Goal: Task Accomplishment & Management: Manage account settings

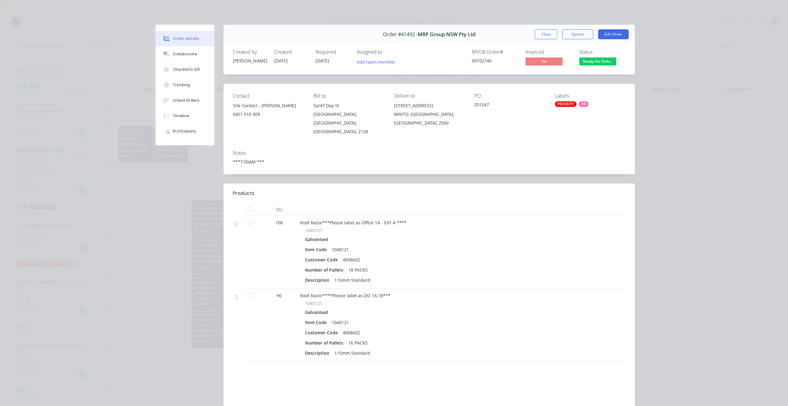
scroll to position [31, 0]
click at [544, 27] on div "Order #41492 - MRP Group NSW Pty Ltd Close Options Edit Order" at bounding box center [429, 34] width 411 height 19
click at [546, 35] on button "Close" at bounding box center [546, 34] width 23 height 10
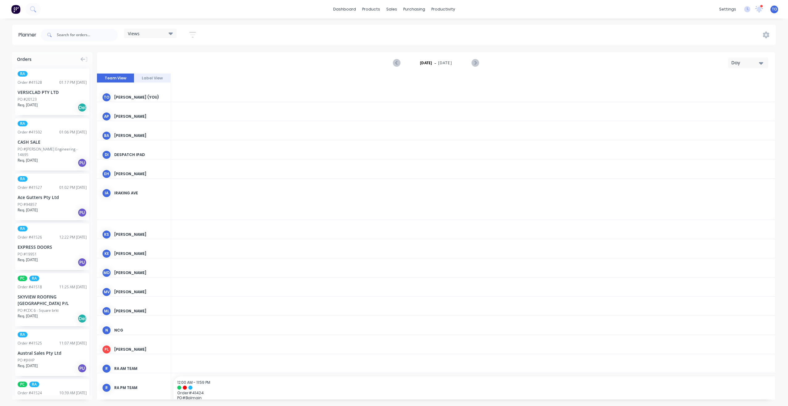
scroll to position [0, 1285]
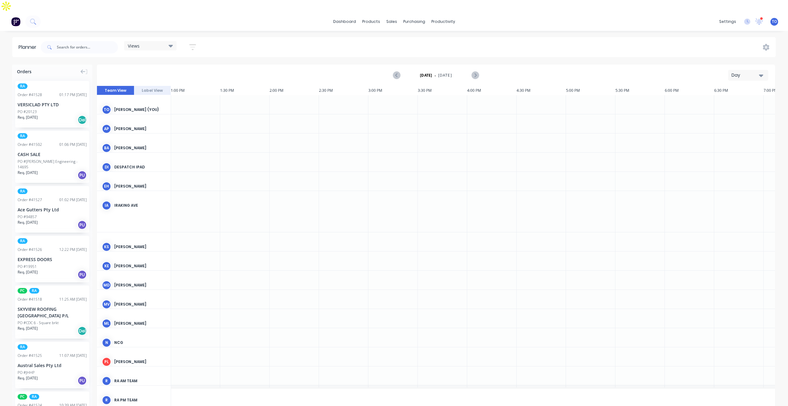
click at [752, 72] on div "Day" at bounding box center [745, 75] width 28 height 6
click at [727, 98] on div "Week" at bounding box center [736, 104] width 61 height 12
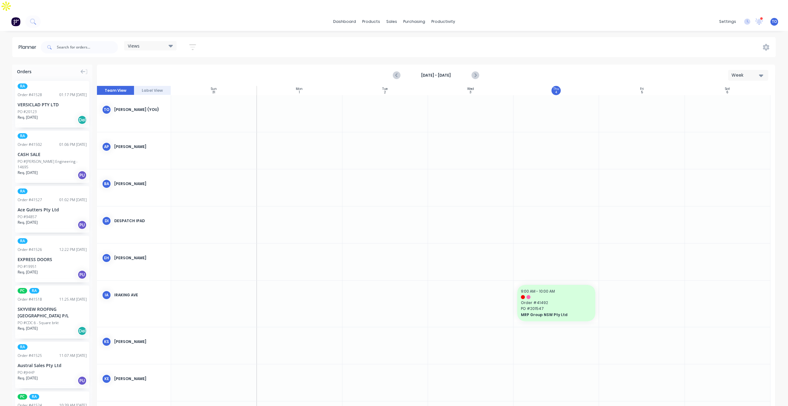
click at [187, 41] on button "button" at bounding box center [193, 47] width 20 height 12
click at [188, 65] on button "Show/Hide users" at bounding box center [163, 69] width 57 height 9
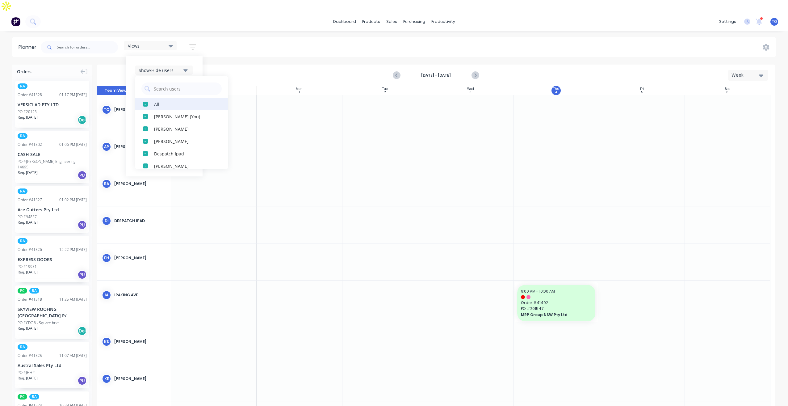
click at [156, 101] on div "All" at bounding box center [185, 104] width 62 height 6
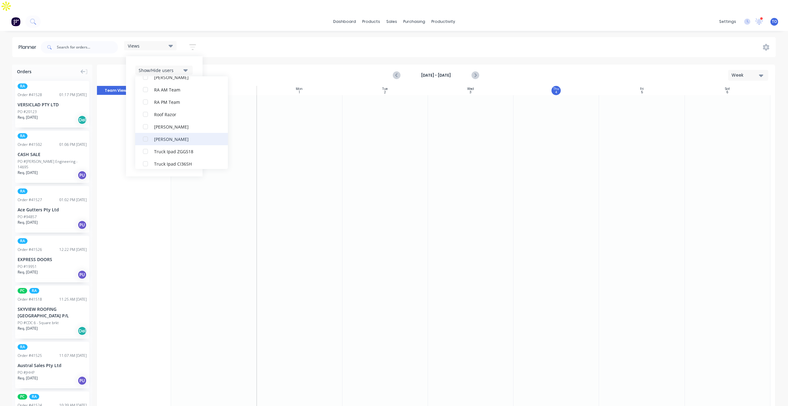
scroll to position [173, 0]
click at [165, 113] on div "RA PM Team" at bounding box center [185, 116] width 62 height 6
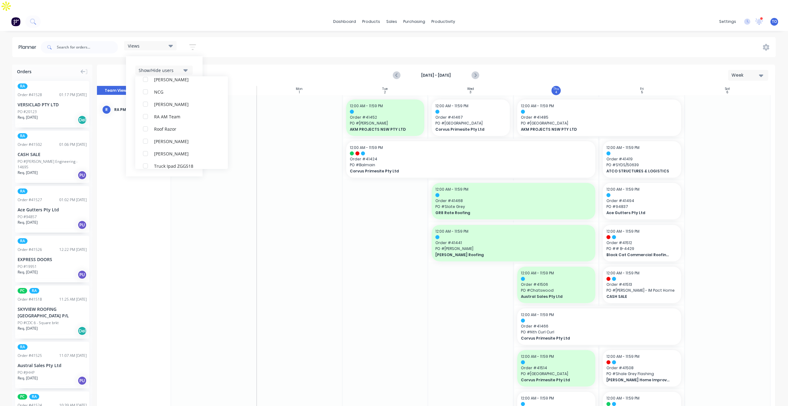
scroll to position [0, 0]
click at [197, 56] on div "Show/Hide users All RA PM Team Tobias Oyeyinka (You) Angela Perez Byron Aird De…" at bounding box center [164, 116] width 77 height 120
click at [187, 88] on icon "button" at bounding box center [185, 89] width 4 height 2
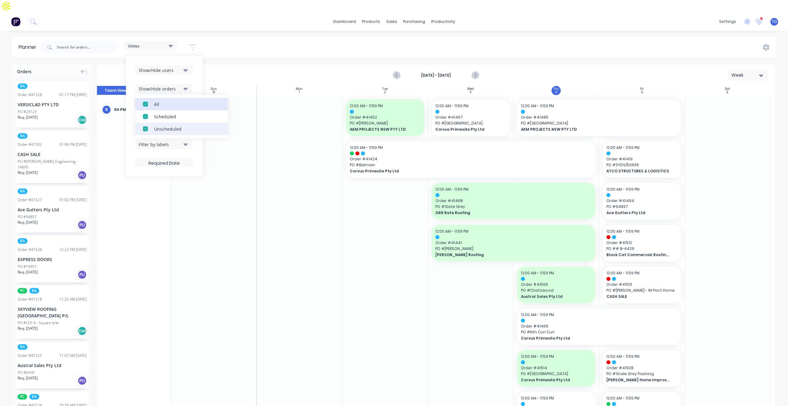
click at [158, 101] on div "All" at bounding box center [185, 104] width 62 height 6
click at [160, 125] on div "Unscheduled" at bounding box center [185, 128] width 62 height 6
click at [197, 69] on div "Show/Hide users Show/Hide orders All Scheduled Unscheduled Filter by status Fil…" at bounding box center [164, 116] width 77 height 120
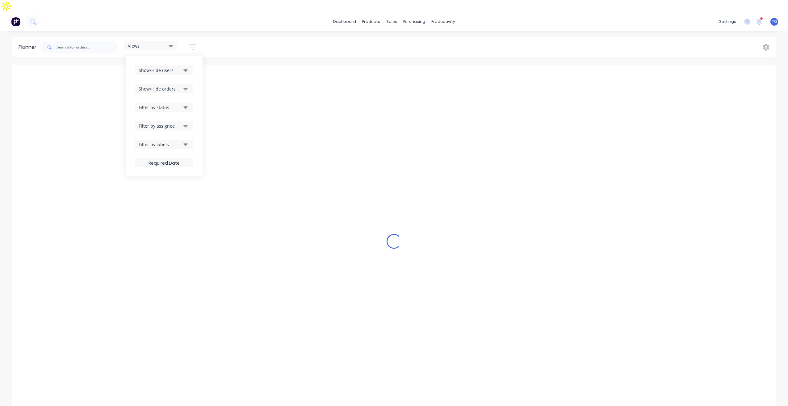
click at [184, 104] on icon "button" at bounding box center [185, 107] width 4 height 7
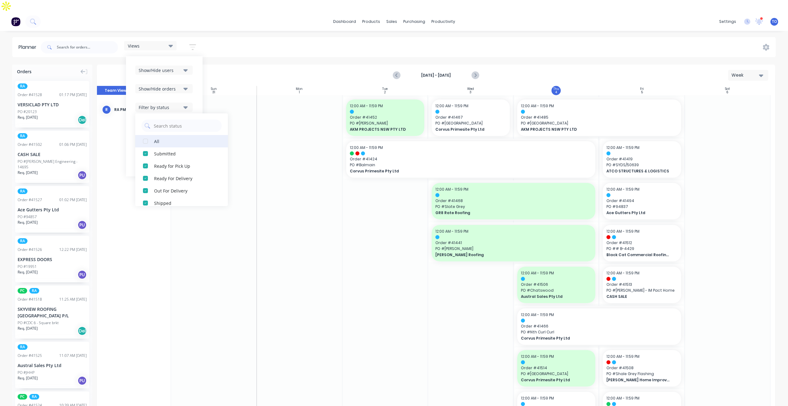
click at [160, 138] on div "All" at bounding box center [185, 141] width 62 height 6
click at [194, 80] on div "Show/Hide users Show/Hide orders Filter by status All Draft Quote Archived Deli…" at bounding box center [164, 116] width 77 height 120
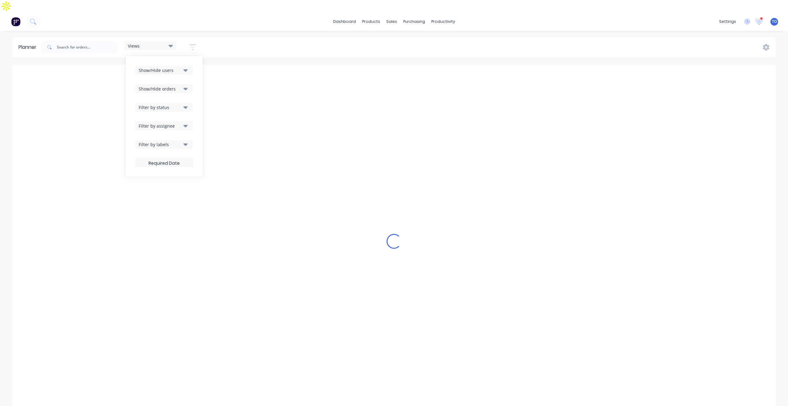
click at [186, 122] on icon "button" at bounding box center [185, 125] width 4 height 7
click at [201, 81] on div "Show/Hide users Show/Hide orders Filter by status Filter by assignee All Unassi…" at bounding box center [164, 116] width 77 height 120
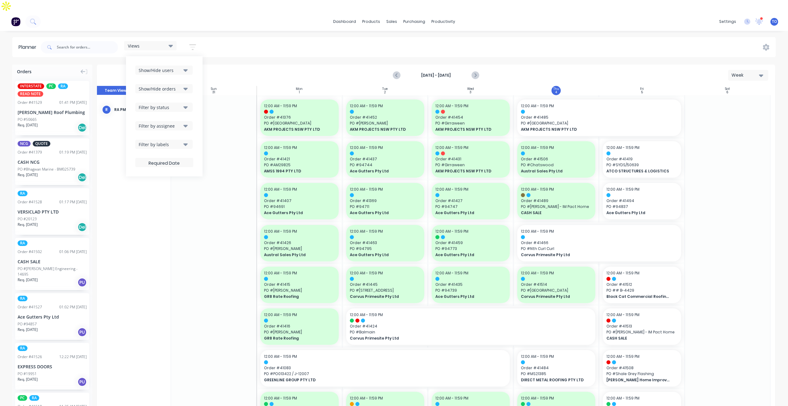
click at [186, 65] on div "Show/Hide users Show/Hide orders Filter by status Filter by assignee Filter by …" at bounding box center [164, 116] width 58 height 102
click at [184, 121] on button "Filter by assignee" at bounding box center [163, 125] width 57 height 9
click at [193, 102] on div "Filter by status" at bounding box center [164, 106] width 58 height 9
click at [332, 40] on div "Views Save new view None (Default) edit Iraking edit kyle edit Michael's View e…" at bounding box center [408, 47] width 736 height 19
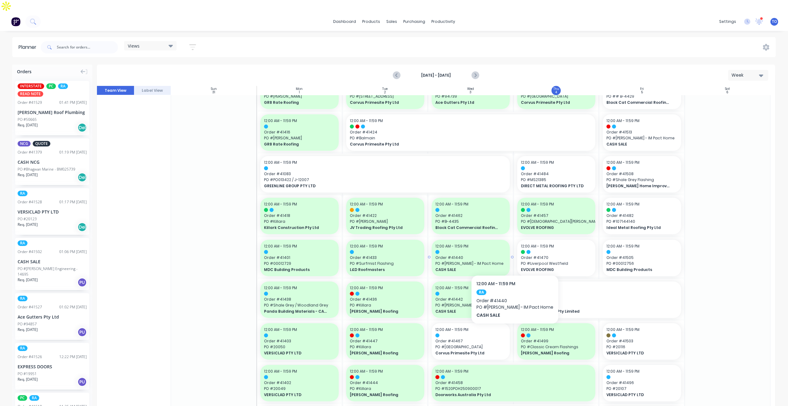
scroll to position [201, 0]
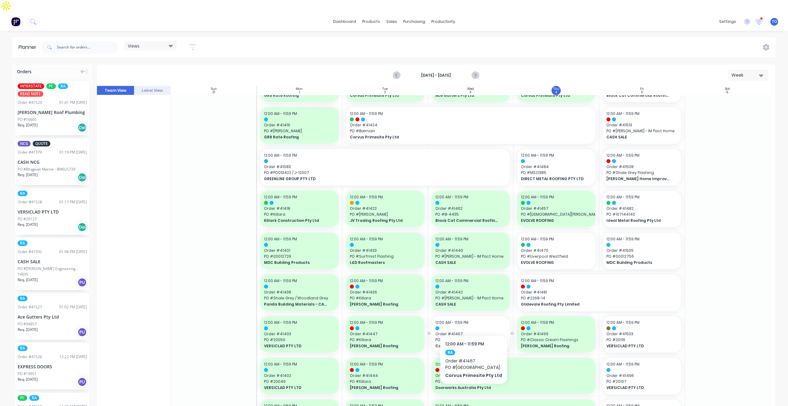
click at [472, 326] on div at bounding box center [470, 328] width 71 height 4
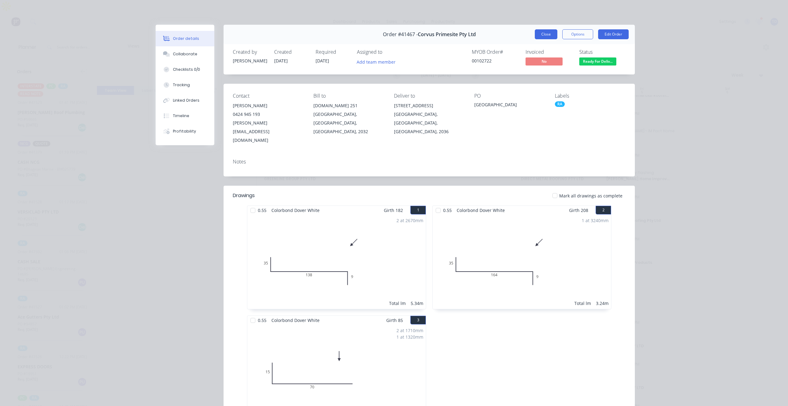
click at [553, 37] on button "Close" at bounding box center [546, 34] width 23 height 10
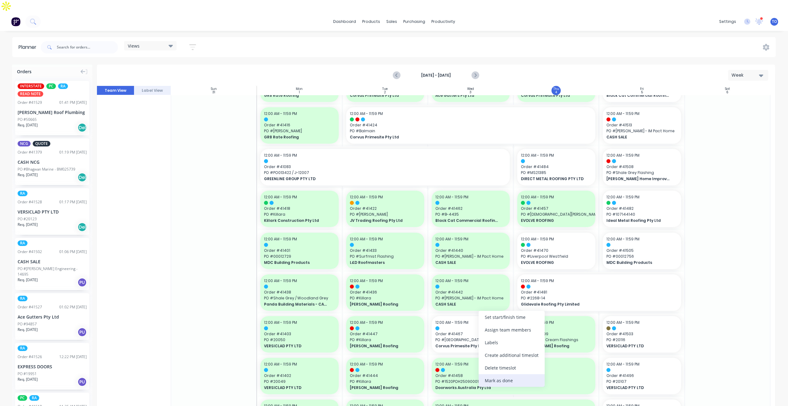
click at [504, 381] on div "Mark as done" at bounding box center [512, 380] width 66 height 13
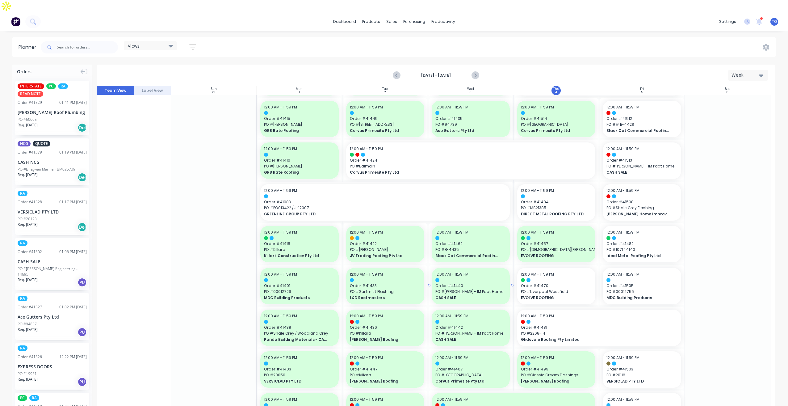
scroll to position [77, 0]
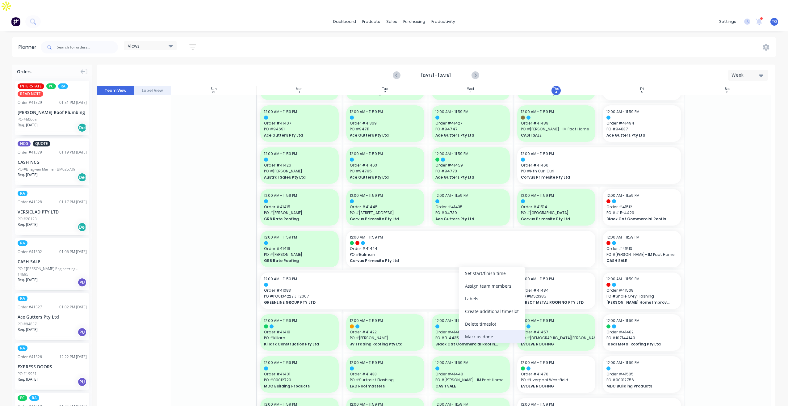
click at [483, 339] on div "Mark as done" at bounding box center [492, 336] width 66 height 13
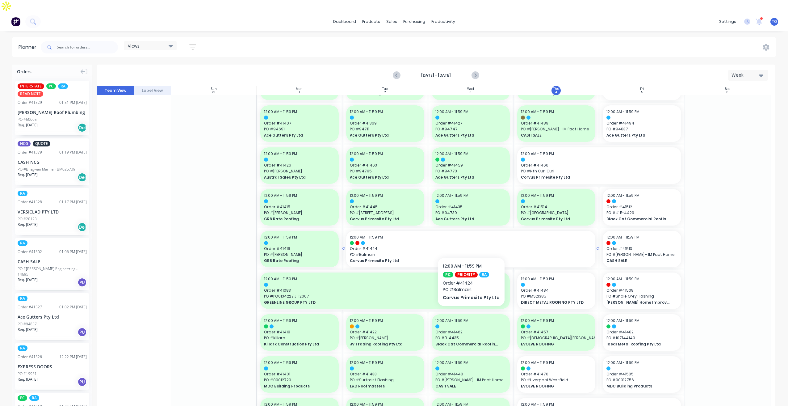
click at [478, 252] on span "PO # Balmain" at bounding box center [471, 255] width 242 height 6
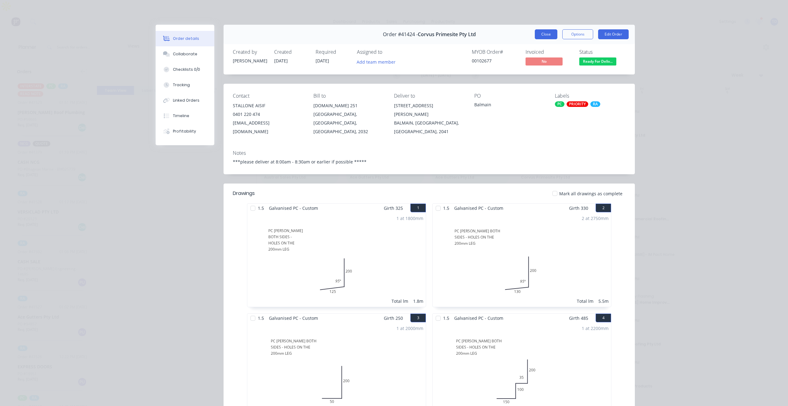
click at [542, 33] on button "Close" at bounding box center [546, 34] width 23 height 10
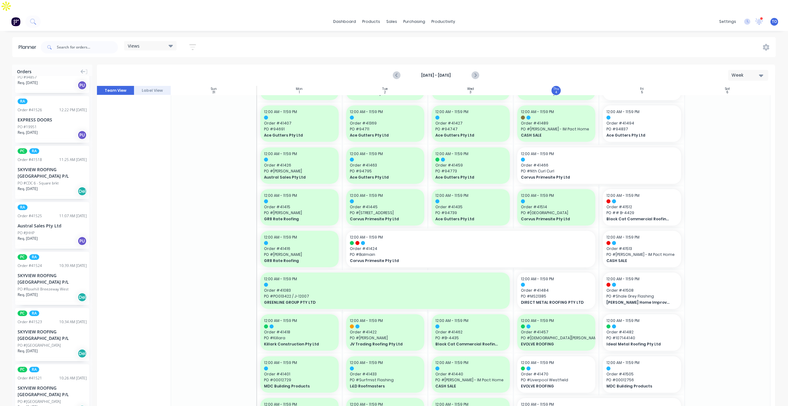
scroll to position [0, 0]
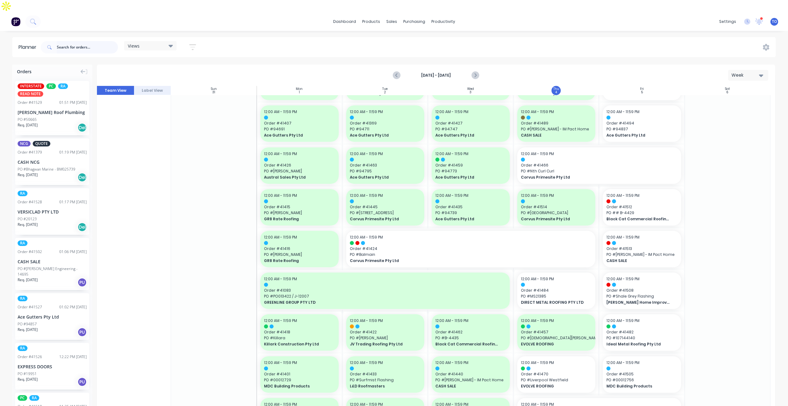
click at [86, 41] on input "text" at bounding box center [87, 47] width 61 height 12
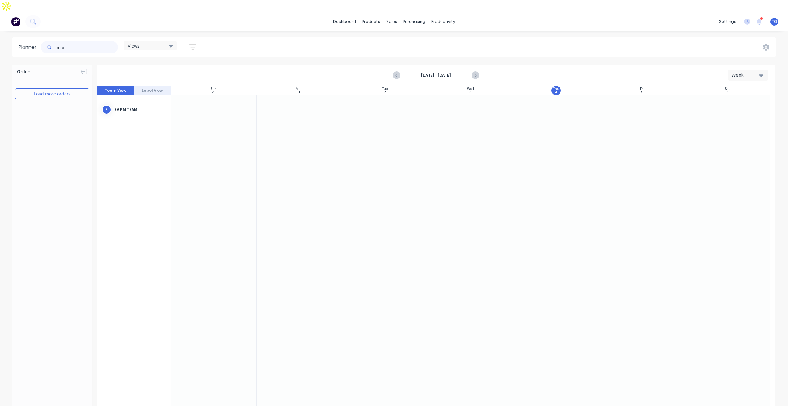
type input "mrp"
drag, startPoint x: 74, startPoint y: 31, endPoint x: 52, endPoint y: 25, distance: 22.5
click at [33, 38] on header "Planner mrp Views Save new view None (Default) edit Iraking edit kyle edit Mich…" at bounding box center [393, 47] width 763 height 20
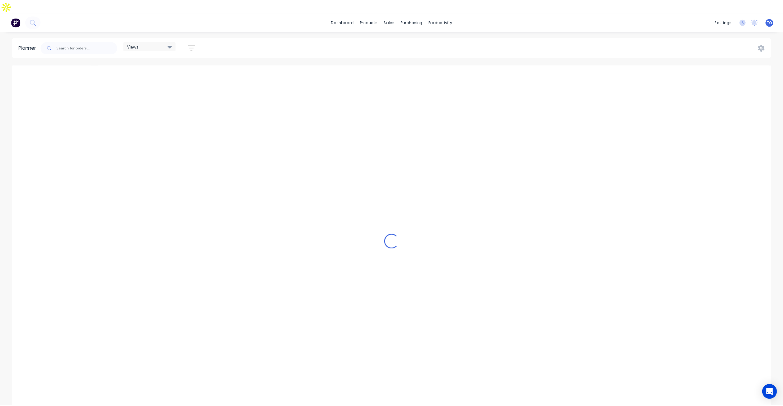
scroll to position [0, 1285]
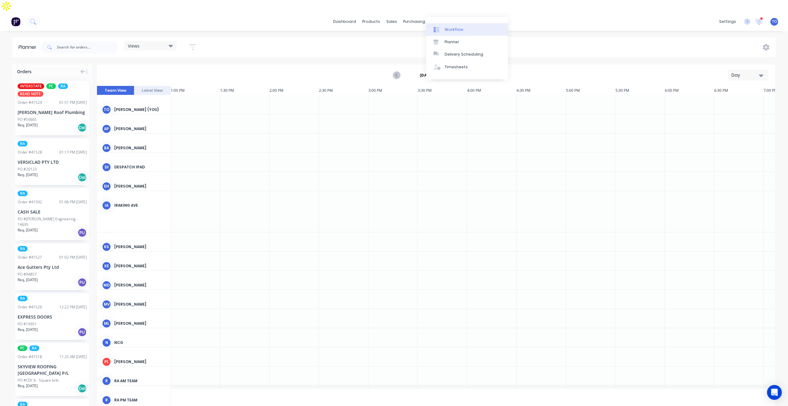
click at [455, 29] on div "Workflow" at bounding box center [454, 30] width 19 height 6
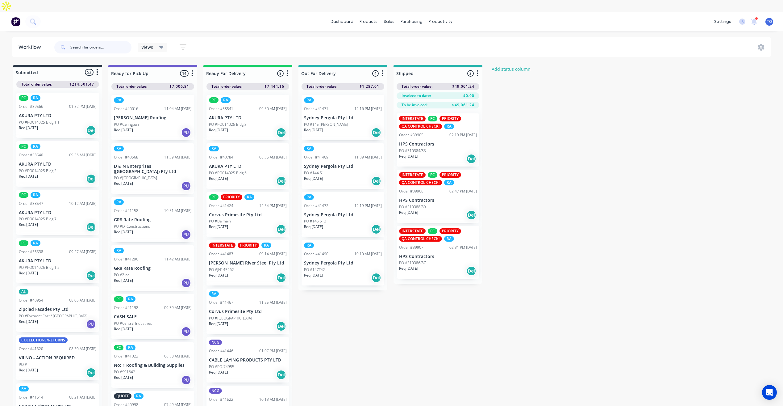
click at [118, 41] on input "text" at bounding box center [100, 47] width 61 height 12
paste input "https://app.factory.app/planner?resources=373"
type input "https://app.factory.app/planner?resources=373"
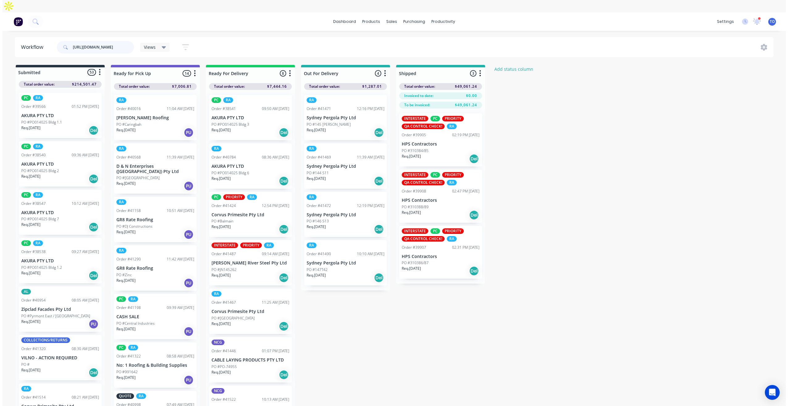
scroll to position [0, 28]
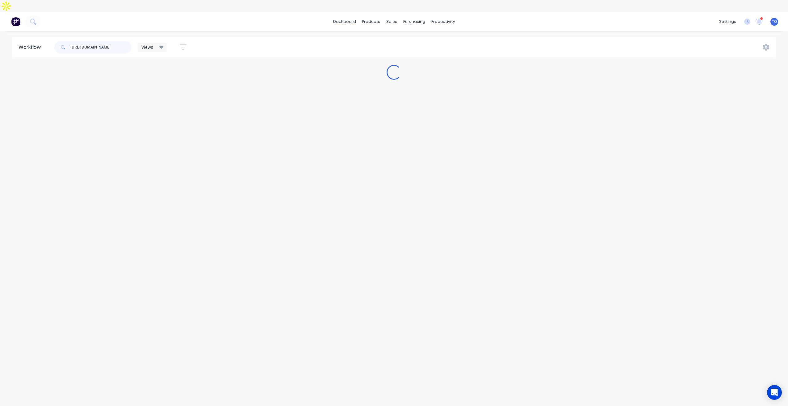
click at [122, 41] on input "https://app.factory.app/planner?resources=373" at bounding box center [100, 47] width 61 height 12
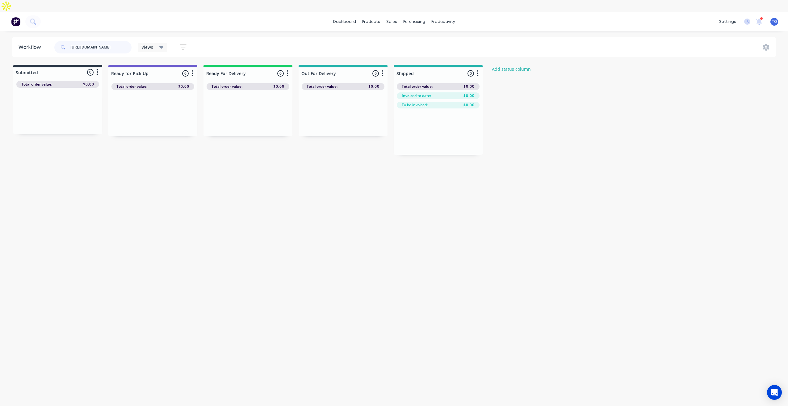
click at [122, 41] on input "https://app.factory.app/planner?resources=373" at bounding box center [100, 47] width 61 height 12
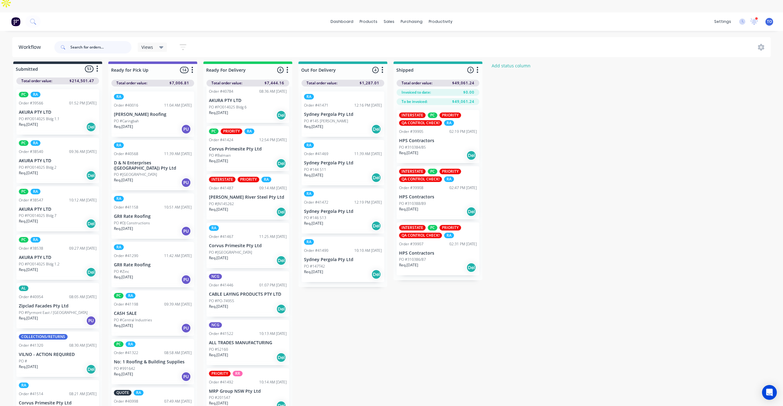
scroll to position [31, 0]
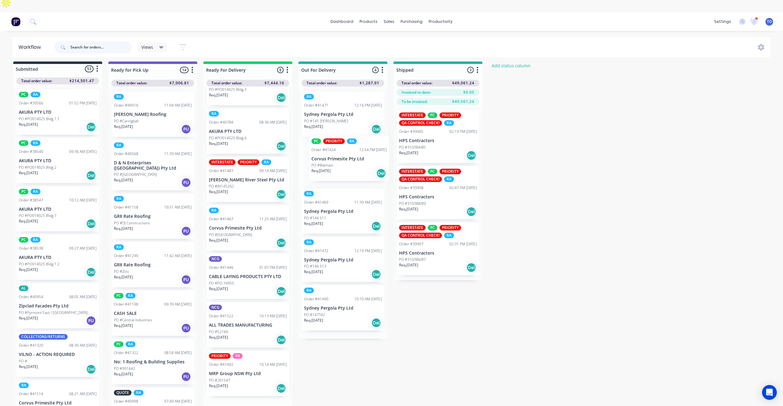
drag, startPoint x: 225, startPoint y: 168, endPoint x: 331, endPoint y: 158, distance: 106.6
click at [331, 158] on div "Submitted 53 Status colour #273444 hex #273444 Save Cancel Summaries Total orde…" at bounding box center [330, 239] width 671 height 357
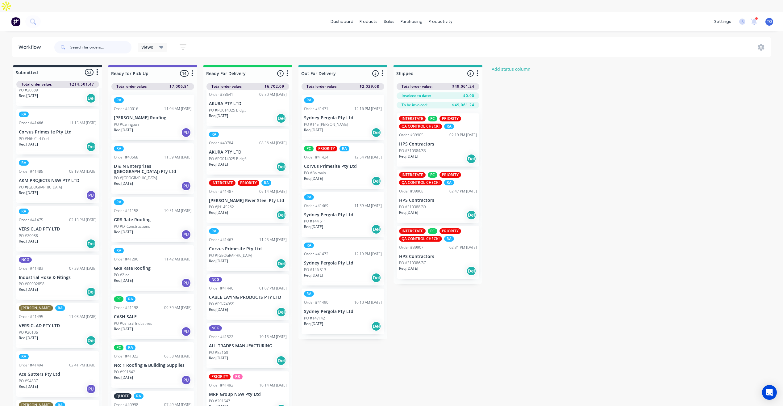
scroll to position [432, 0]
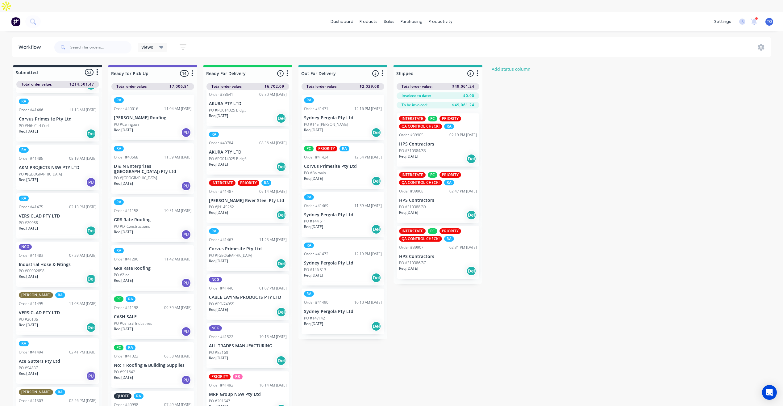
click at [342, 164] on p "Corvus Primesite Pty Ltd" at bounding box center [343, 166] width 78 height 5
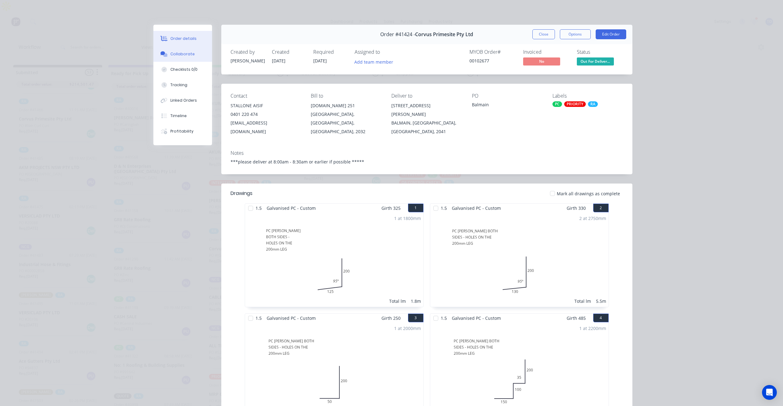
click at [176, 52] on div "Collaborate" at bounding box center [182, 54] width 24 height 6
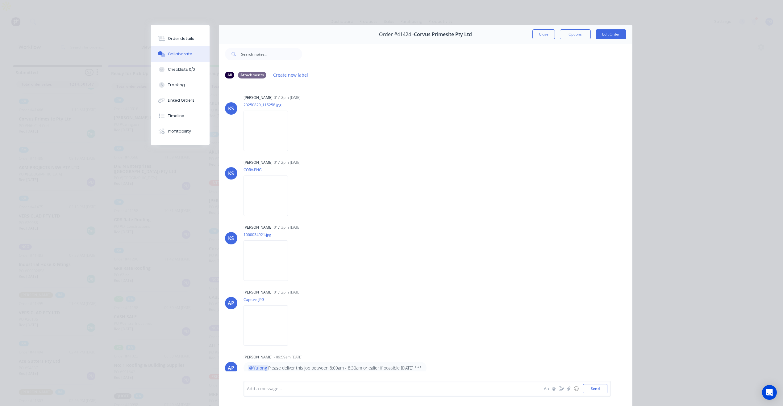
scroll to position [0, 0]
click at [551, 29] on div "Order #41424 - Corvus Primesite Pty Ltd Close Options Edit Order" at bounding box center [426, 34] width 414 height 19
click at [543, 34] on button "Close" at bounding box center [544, 34] width 23 height 10
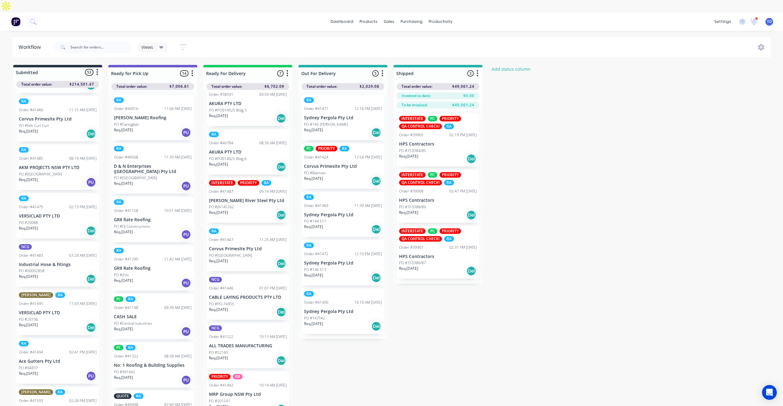
click at [335, 164] on p "Corvus Primesite Pty Ltd" at bounding box center [343, 166] width 78 height 5
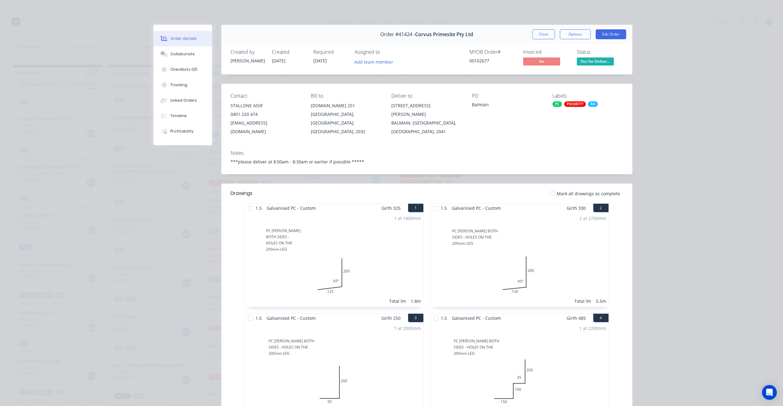
click at [555, 33] on div "Close Options Edit Order" at bounding box center [580, 34] width 94 height 10
click at [533, 35] on button "Close" at bounding box center [544, 34] width 23 height 10
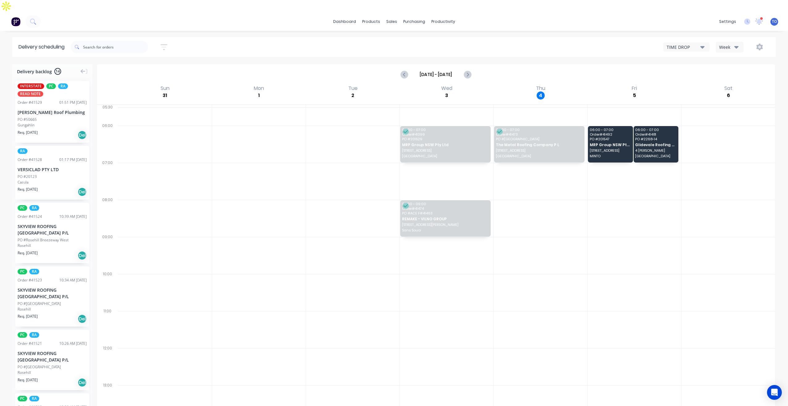
click at [732, 42] on button "Week" at bounding box center [730, 47] width 28 height 11
drag, startPoint x: 460, startPoint y: 28, endPoint x: 437, endPoint y: 33, distance: 22.8
click at [459, 38] on div "Sort by Most recent Created date Required date Order number Customer name Most …" at bounding box center [423, 46] width 705 height 17
click at [167, 43] on icon "button" at bounding box center [164, 47] width 7 height 8
click at [155, 85] on div "Sort by Most recent" at bounding box center [136, 89] width 58 height 9
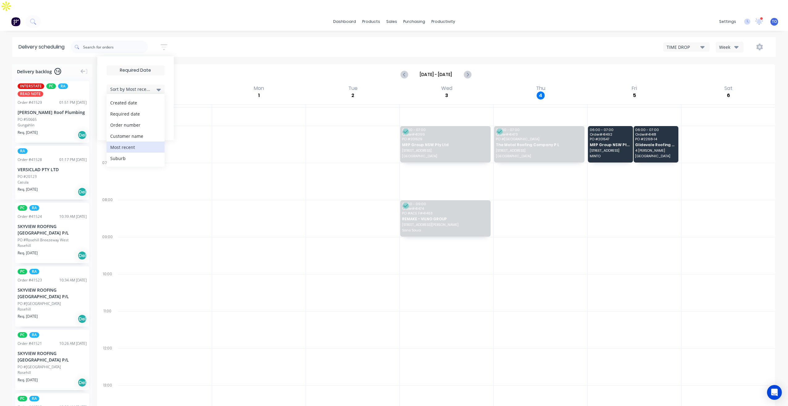
drag, startPoint x: 240, startPoint y: 47, endPoint x: 211, endPoint y: 61, distance: 31.2
click at [239, 48] on div "Delivery scheduling Sort by Most recent Created date Required date Order number…" at bounding box center [394, 227] width 788 height 381
click at [470, 71] on icon "Next page" at bounding box center [466, 74] width 7 height 7
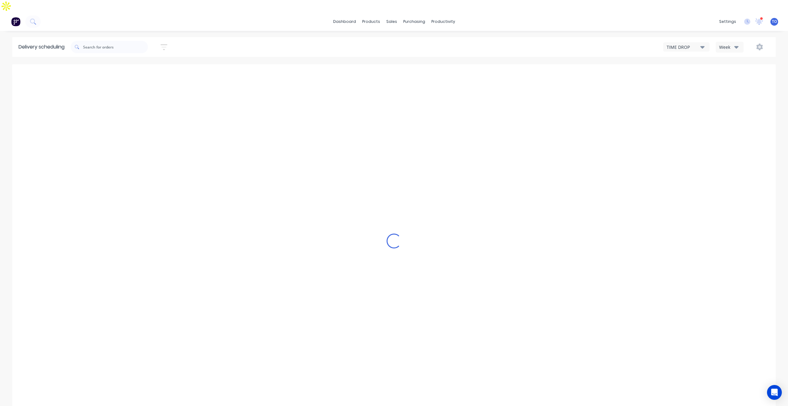
type input "Sep 7 - Sep 13"
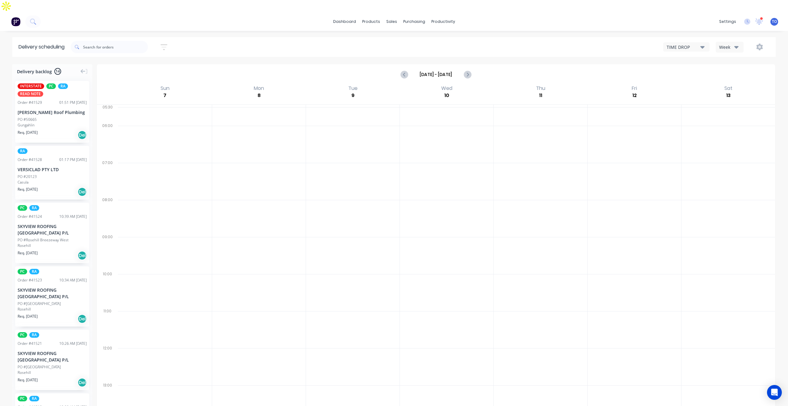
click at [425, 70] on input "Sep 7 - Sep 13" at bounding box center [435, 74] width 55 height 9
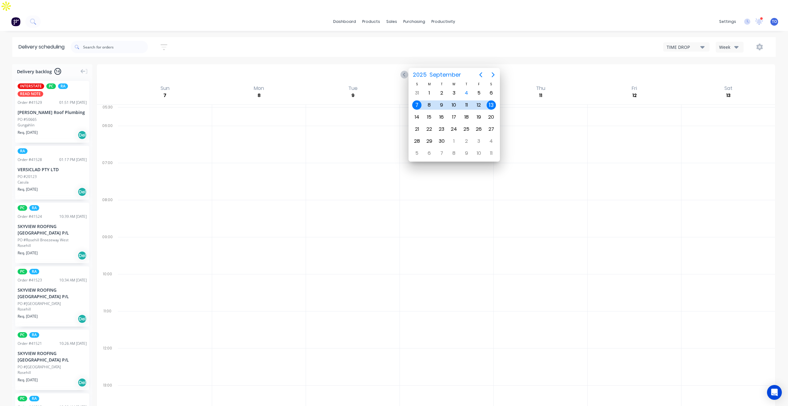
click at [734, 42] on button "Week" at bounding box center [730, 47] width 28 height 11
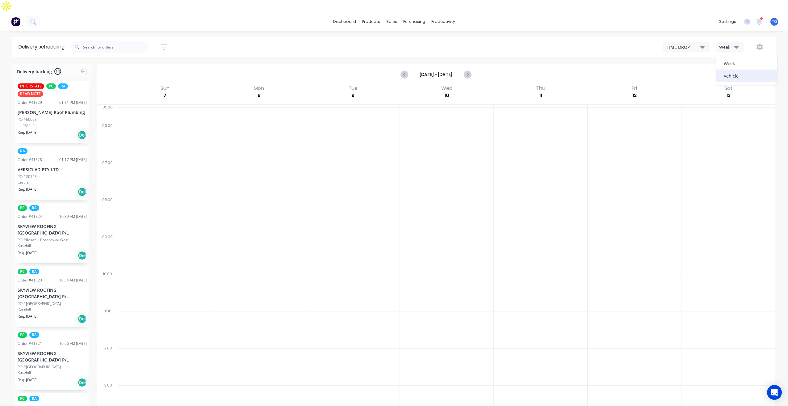
click at [731, 69] on div "Vehicle" at bounding box center [746, 75] width 61 height 12
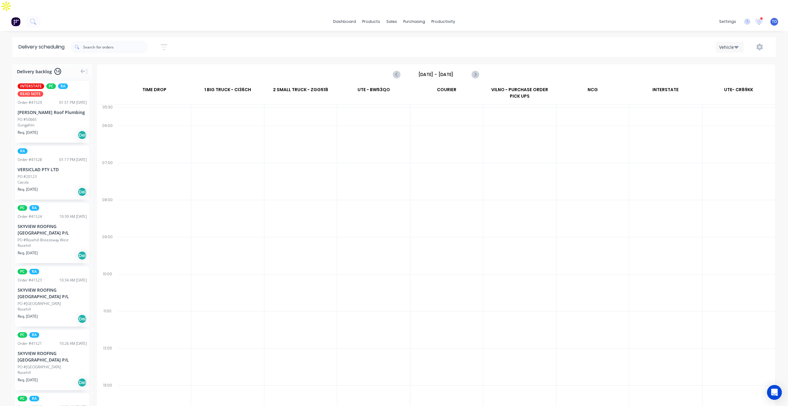
click at [443, 70] on input "Sunday - 07/09/25" at bounding box center [435, 74] width 61 height 9
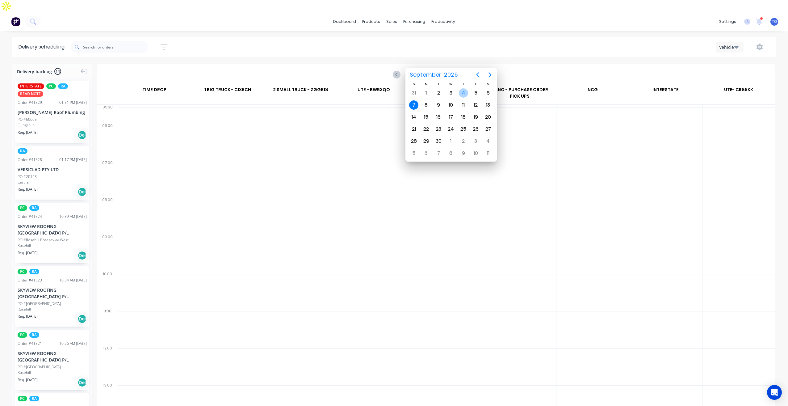
click at [467, 96] on div "4" at bounding box center [463, 93] width 12 height 12
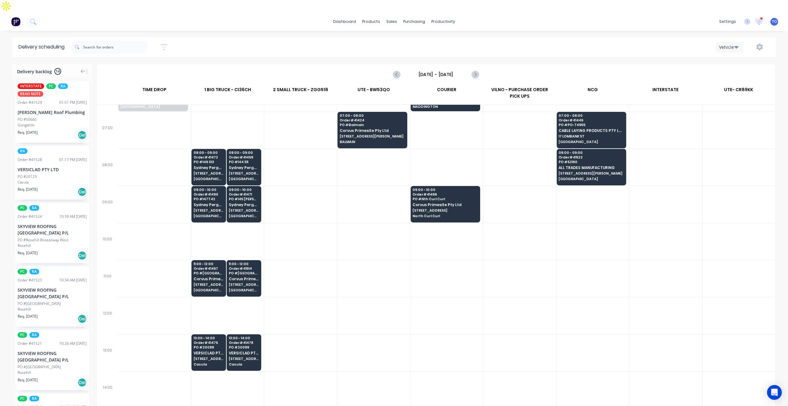
scroll to position [62, 0]
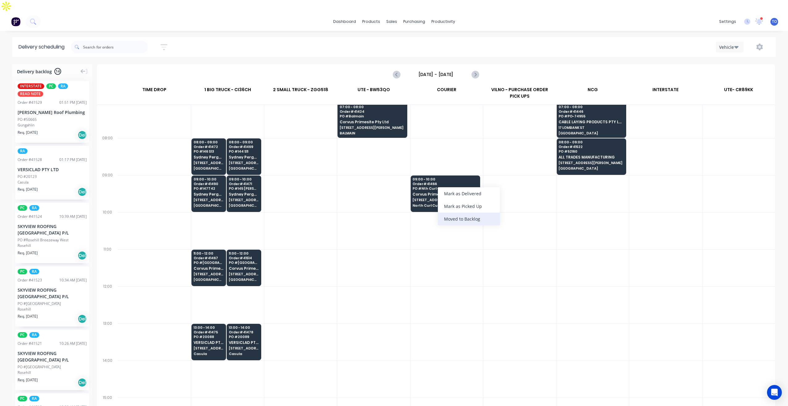
click at [470, 220] on div "Moved to Backlog" at bounding box center [469, 218] width 62 height 13
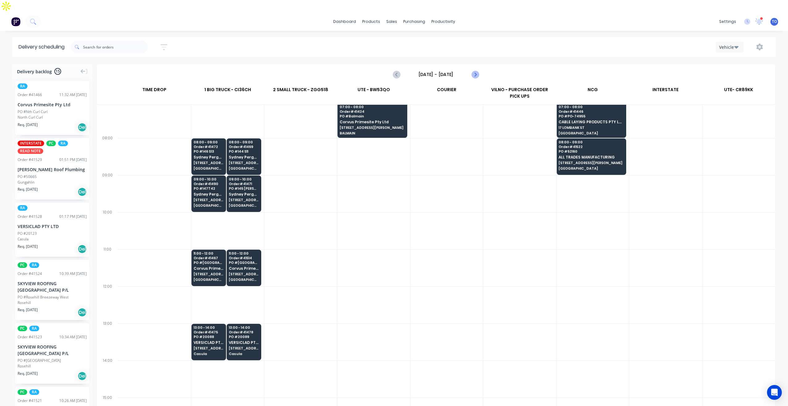
click at [473, 71] on icon "Next page" at bounding box center [474, 74] width 7 height 7
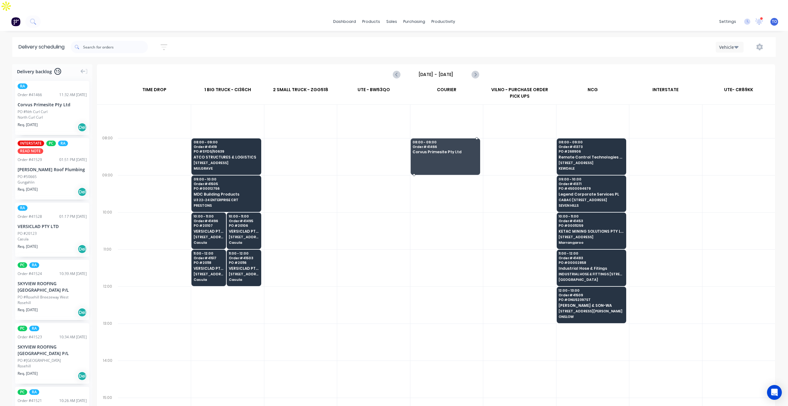
drag, startPoint x: 33, startPoint y: 91, endPoint x: 444, endPoint y: 139, distance: 413.7
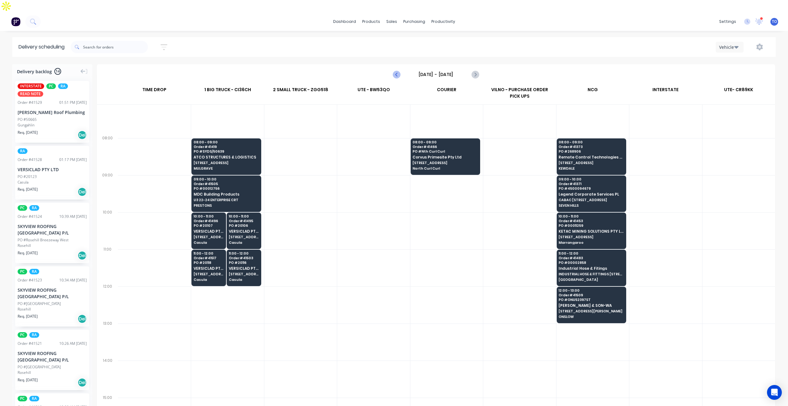
click at [399, 71] on icon "Previous page" at bounding box center [396, 74] width 7 height 7
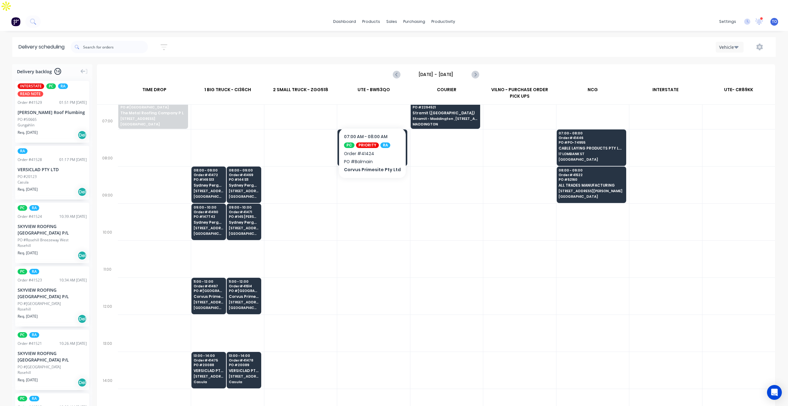
scroll to position [31, 0]
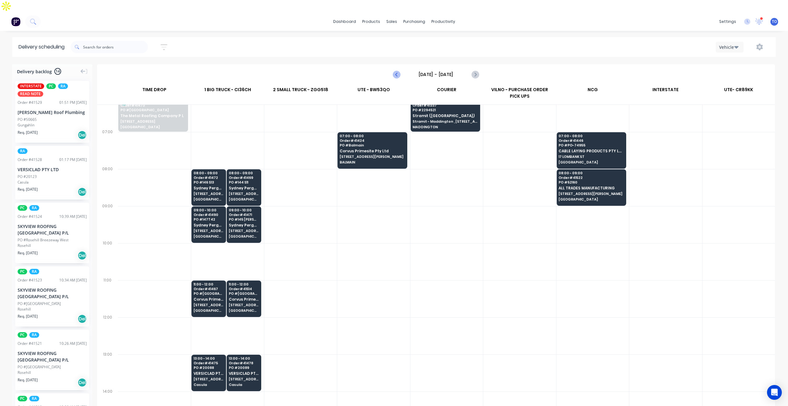
click at [396, 72] on icon "Previous page" at bounding box center [396, 74] width 3 height 5
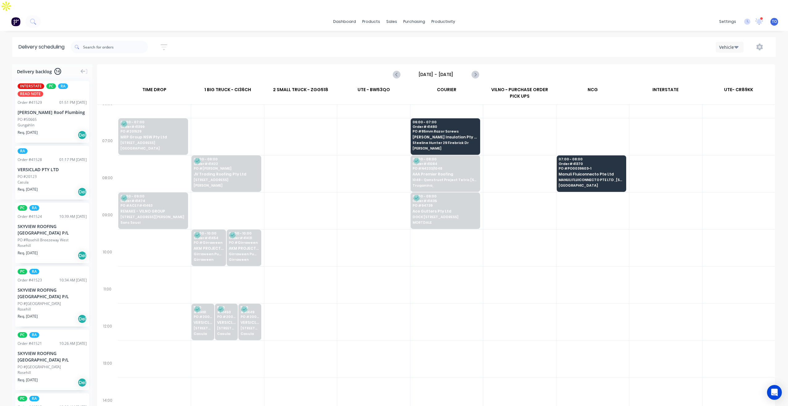
scroll to position [0, 0]
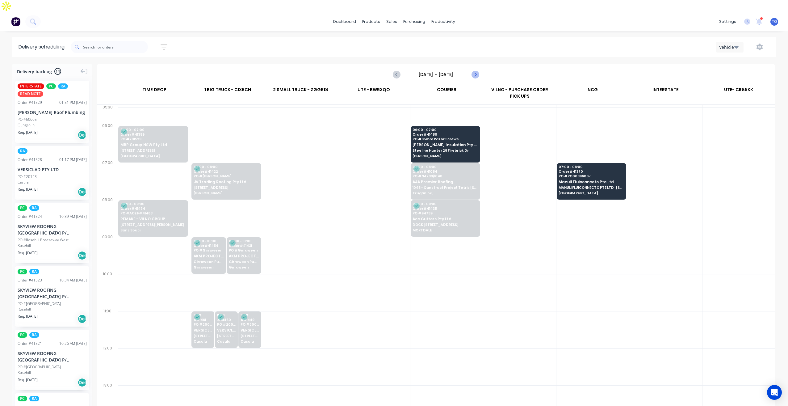
click at [478, 71] on icon "Next page" at bounding box center [474, 74] width 7 height 7
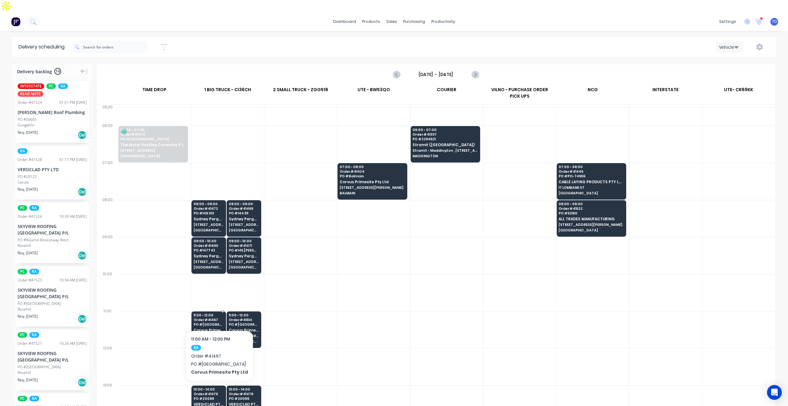
click at [218, 322] on span "PO # Little Bay" at bounding box center [209, 324] width 30 height 4
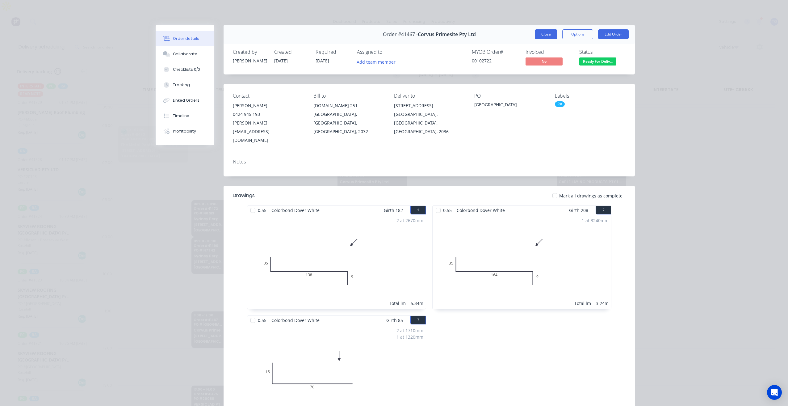
click at [539, 30] on button "Close" at bounding box center [546, 34] width 23 height 10
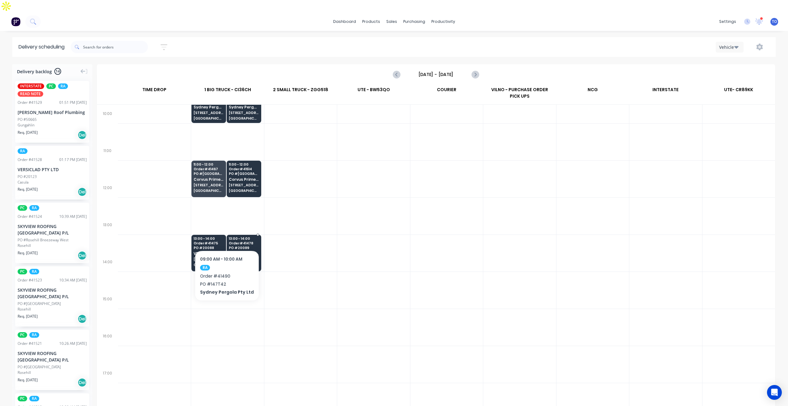
scroll to position [161, 0]
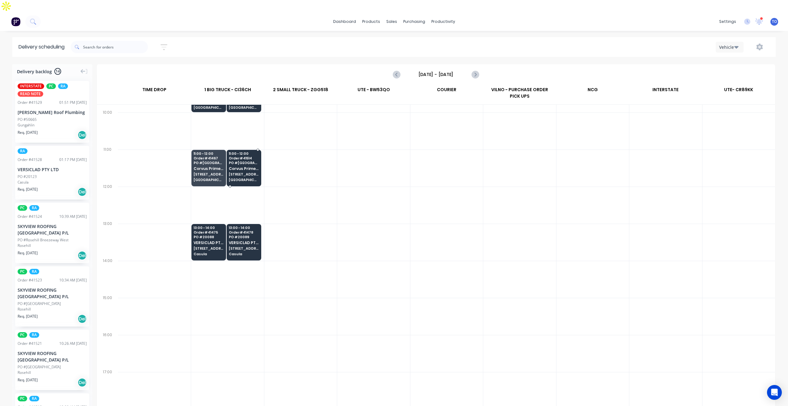
click at [248, 178] on span "Little Bay" at bounding box center [244, 180] width 30 height 4
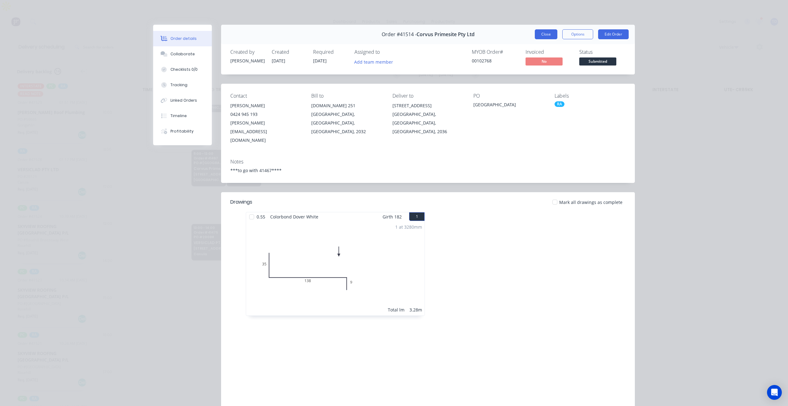
click at [545, 38] on button "Close" at bounding box center [546, 34] width 23 height 10
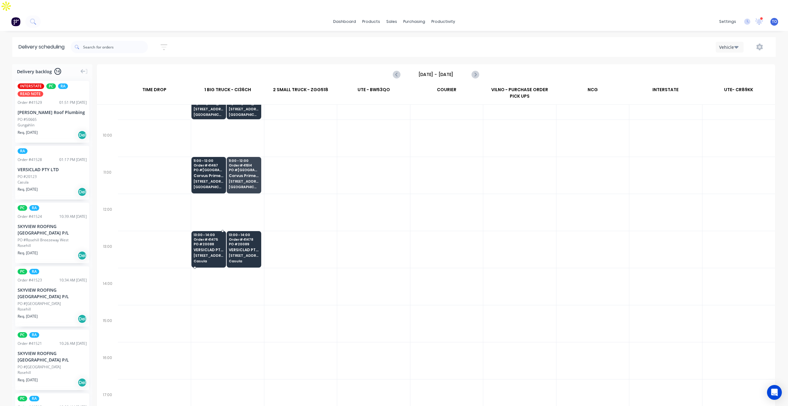
scroll to position [123, 0]
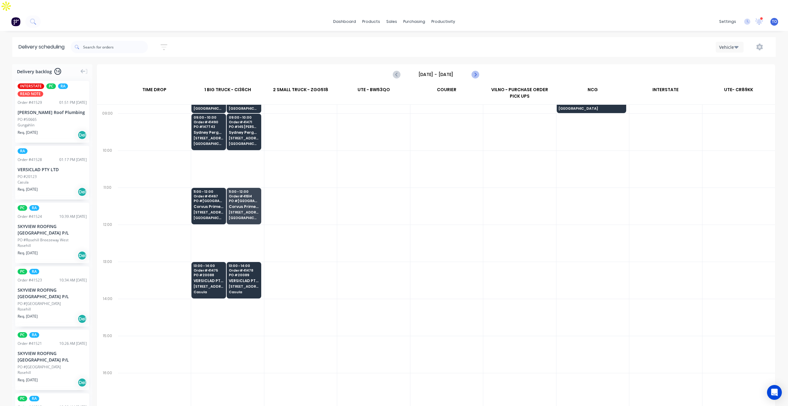
click at [475, 71] on icon "Next page" at bounding box center [474, 74] width 7 height 7
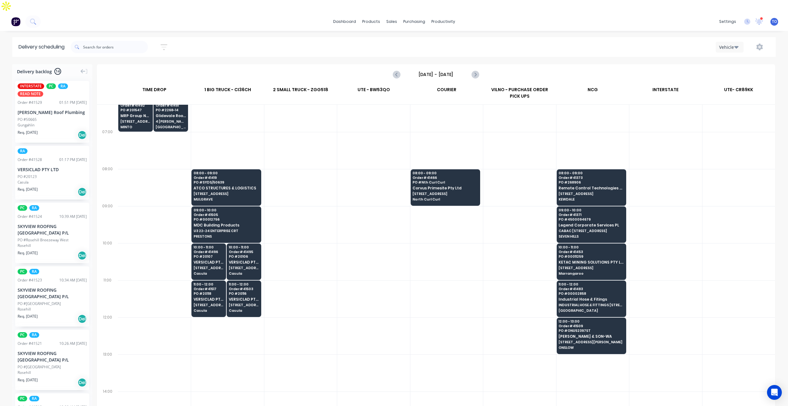
scroll to position [0, 0]
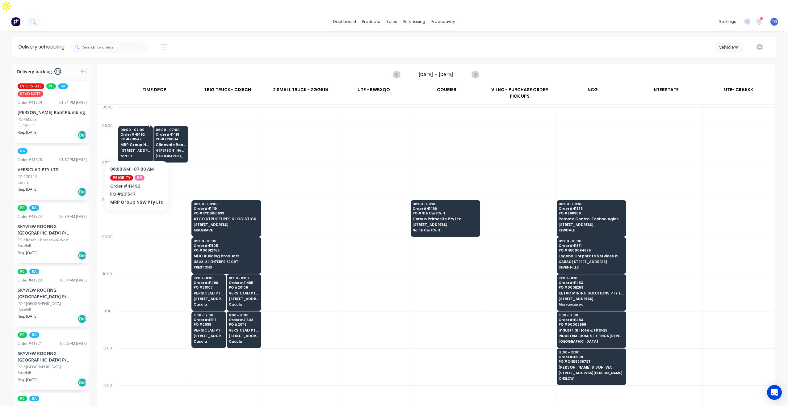
click at [136, 141] on div "06:00 - 07:00 Order # 41492 PO # 201547 MRP Group NSW Pty Ltd 50-52 Airds Road …" at bounding box center [136, 143] width 34 height 35
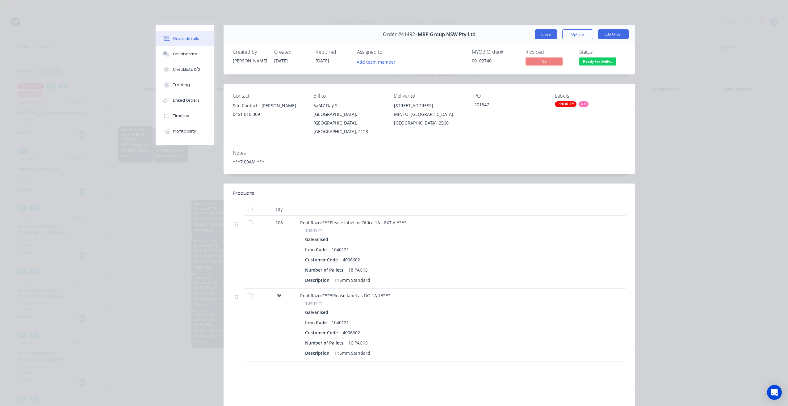
click at [544, 36] on button "Close" at bounding box center [546, 34] width 23 height 10
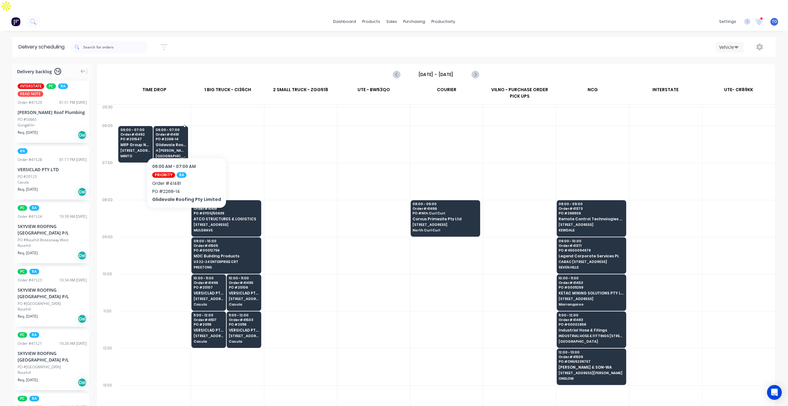
click at [184, 148] on span "4 [PERSON_NAME]" at bounding box center [171, 150] width 30 height 4
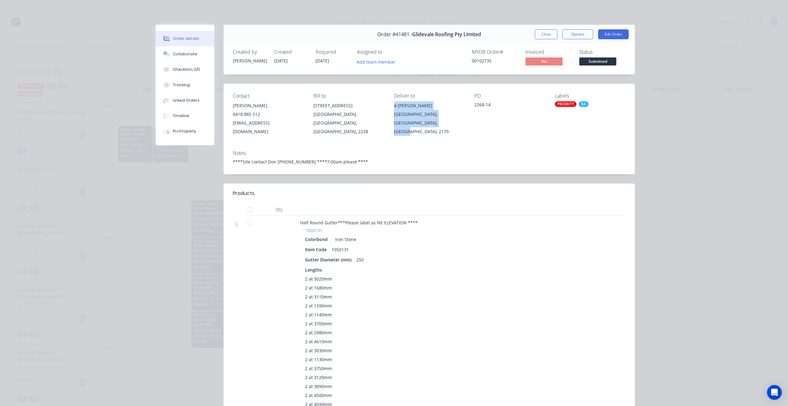
drag, startPoint x: 421, startPoint y: 124, endPoint x: 393, endPoint y: 106, distance: 34.2
click at [394, 106] on div "4 Achcar Cl Leppington, New South Wales, Australia, 2179" at bounding box center [429, 118] width 71 height 35
copy div "4 Achcar Cl Leppington, New South Wales, Australia, 2179"
click at [542, 35] on button "Close" at bounding box center [546, 34] width 23 height 10
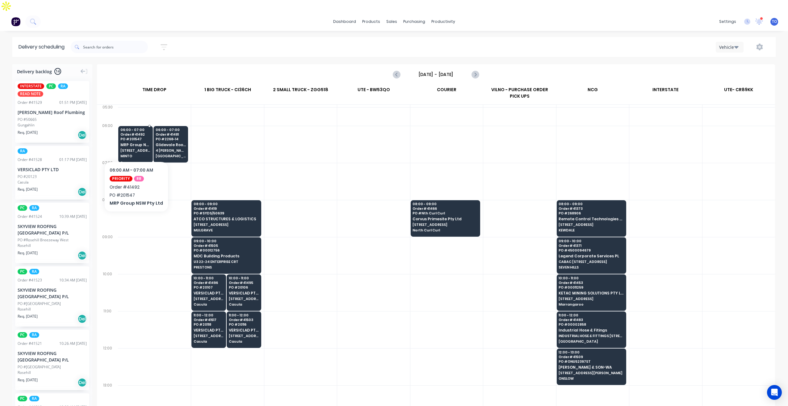
click at [135, 154] on span "MINTO" at bounding box center [135, 156] width 30 height 4
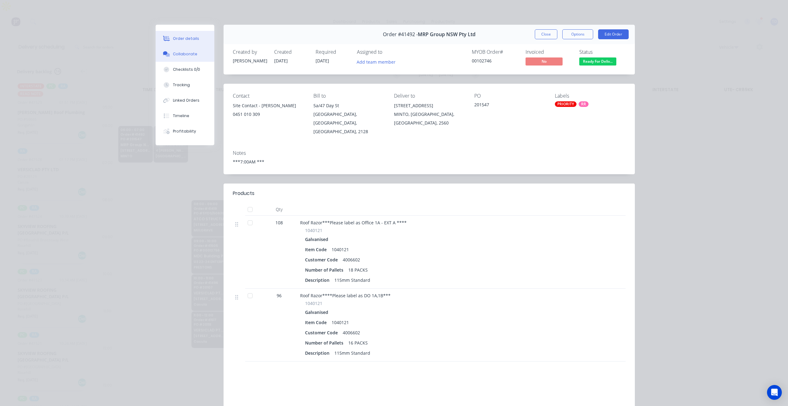
click at [178, 61] on button "Collaborate" at bounding box center [185, 53] width 59 height 15
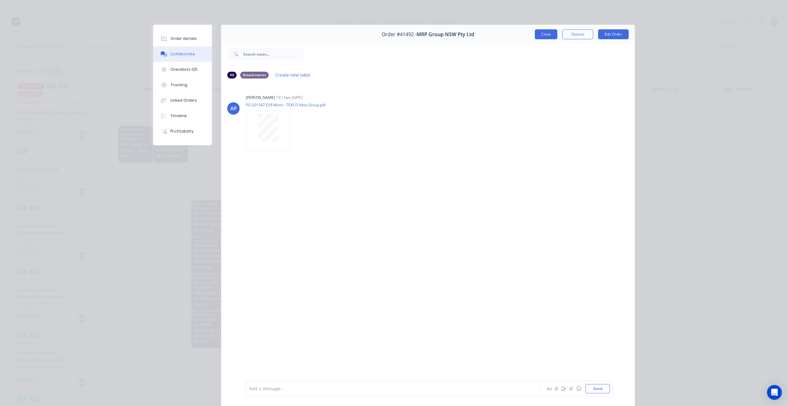
click at [536, 35] on button "Close" at bounding box center [546, 34] width 23 height 10
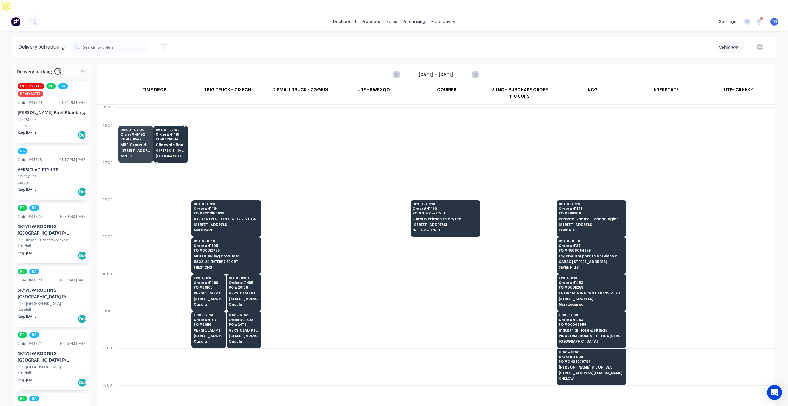
click at [184, 140] on div "06:00 - 07:00 Order # 41481 PO # 2268-14 Glidevale Roofing Pty Limited 4 Achcar…" at bounding box center [171, 143] width 34 height 35
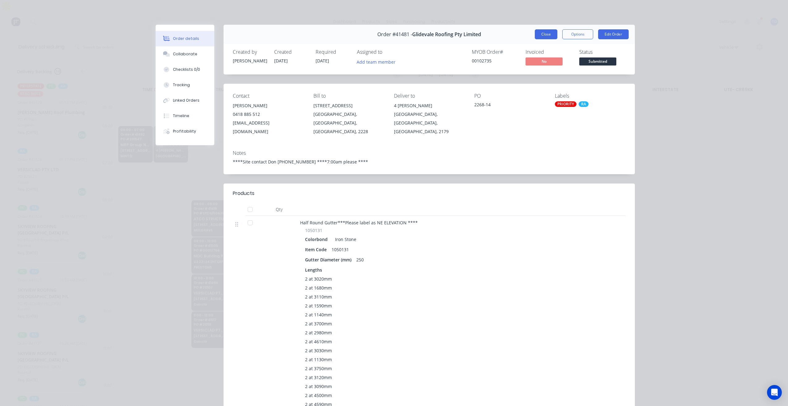
click at [540, 36] on button "Close" at bounding box center [546, 34] width 23 height 10
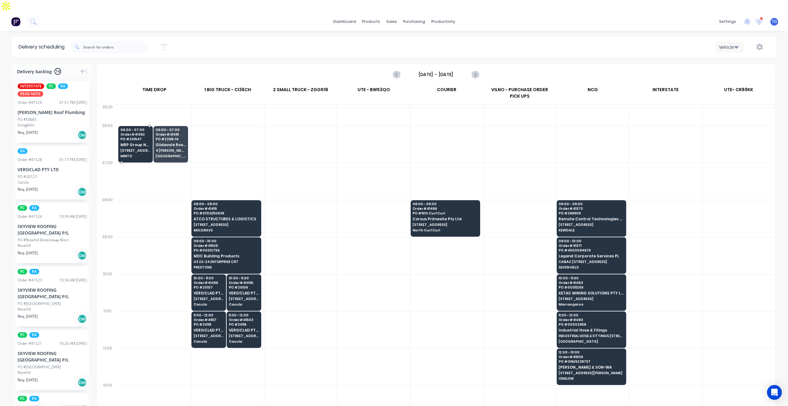
click at [134, 148] on span "[STREET_ADDRESS]" at bounding box center [135, 150] width 30 height 4
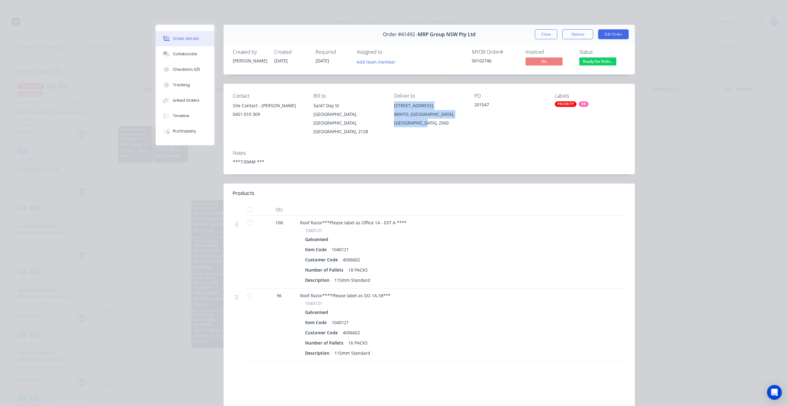
drag, startPoint x: 421, startPoint y: 123, endPoint x: 392, endPoint y: 106, distance: 33.5
click at [394, 106] on div "50-52 Airds Road MINTO, New South Wales, Australia, 2560" at bounding box center [429, 114] width 71 height 26
copy div "50-52 Airds Road MINTO, New South Wales, Australia, 2560"
click at [542, 35] on button "Close" at bounding box center [546, 34] width 23 height 10
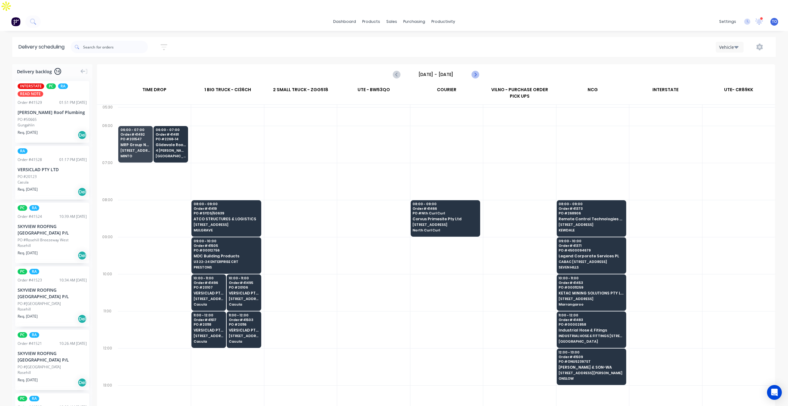
click at [476, 71] on icon "Next page" at bounding box center [474, 74] width 7 height 7
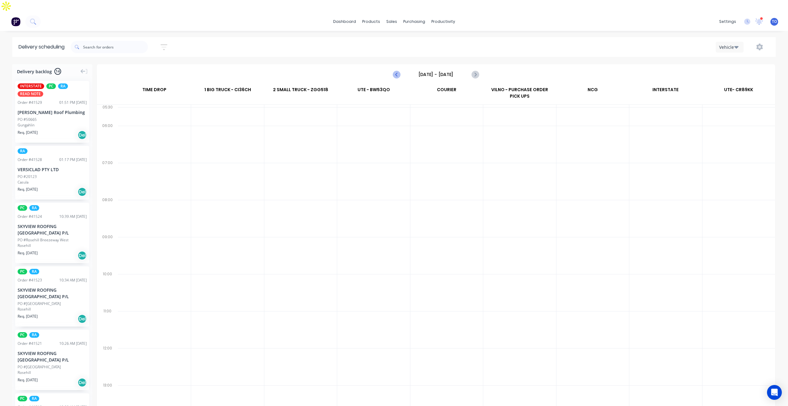
click at [396, 72] on icon "Previous page" at bounding box center [396, 74] width 3 height 5
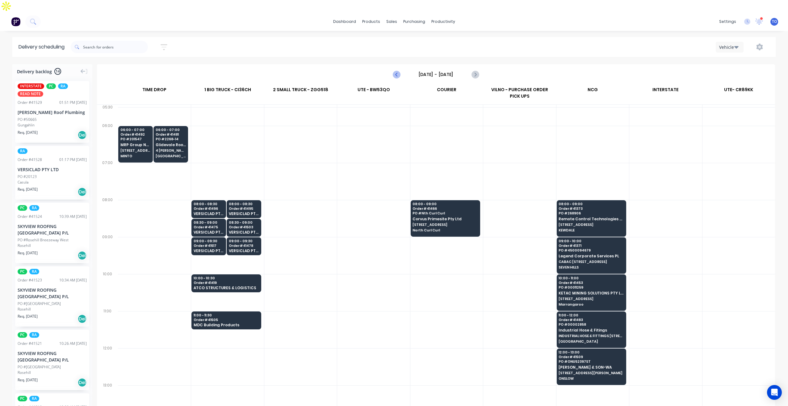
click at [395, 72] on icon "Previous page" at bounding box center [396, 74] width 3 height 5
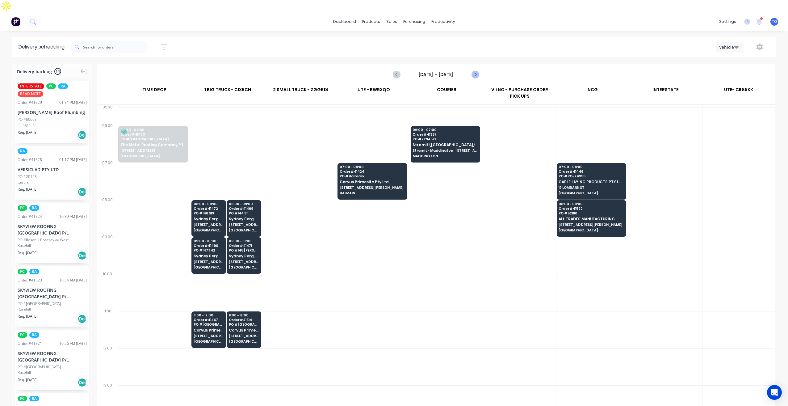
click at [475, 71] on icon "Next page" at bounding box center [474, 74] width 7 height 7
type input "[DATE] - [DATE]"
